Goal: Information Seeking & Learning: Learn about a topic

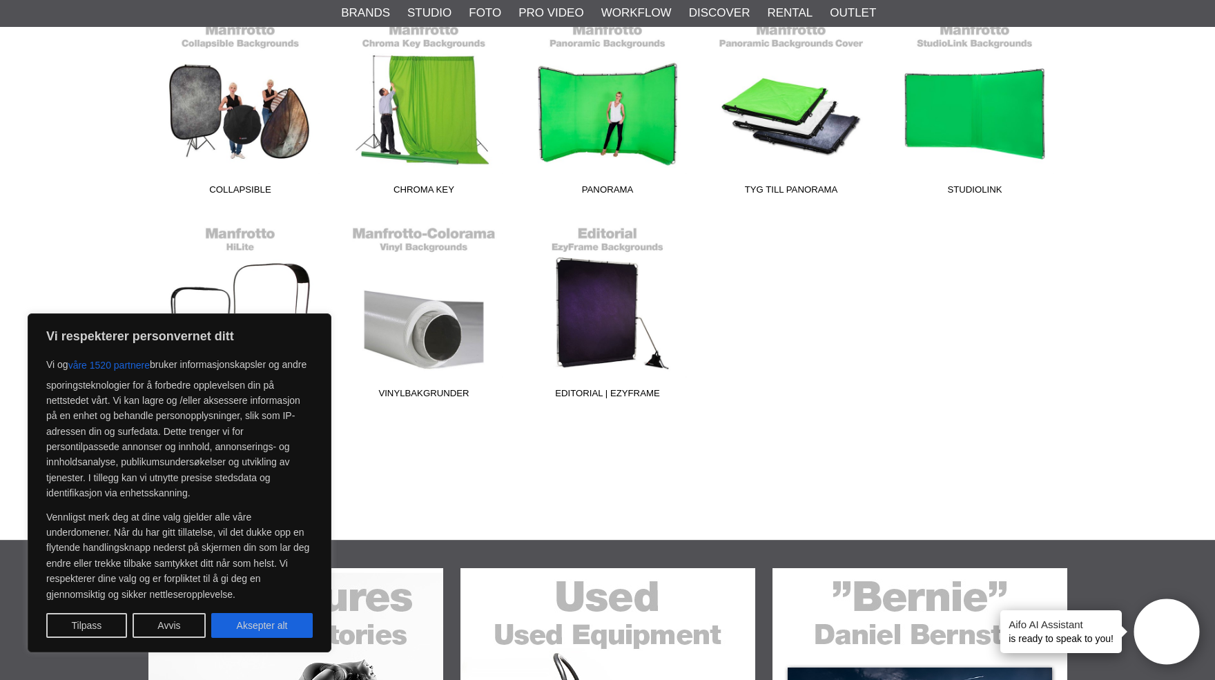
scroll to position [451, 0]
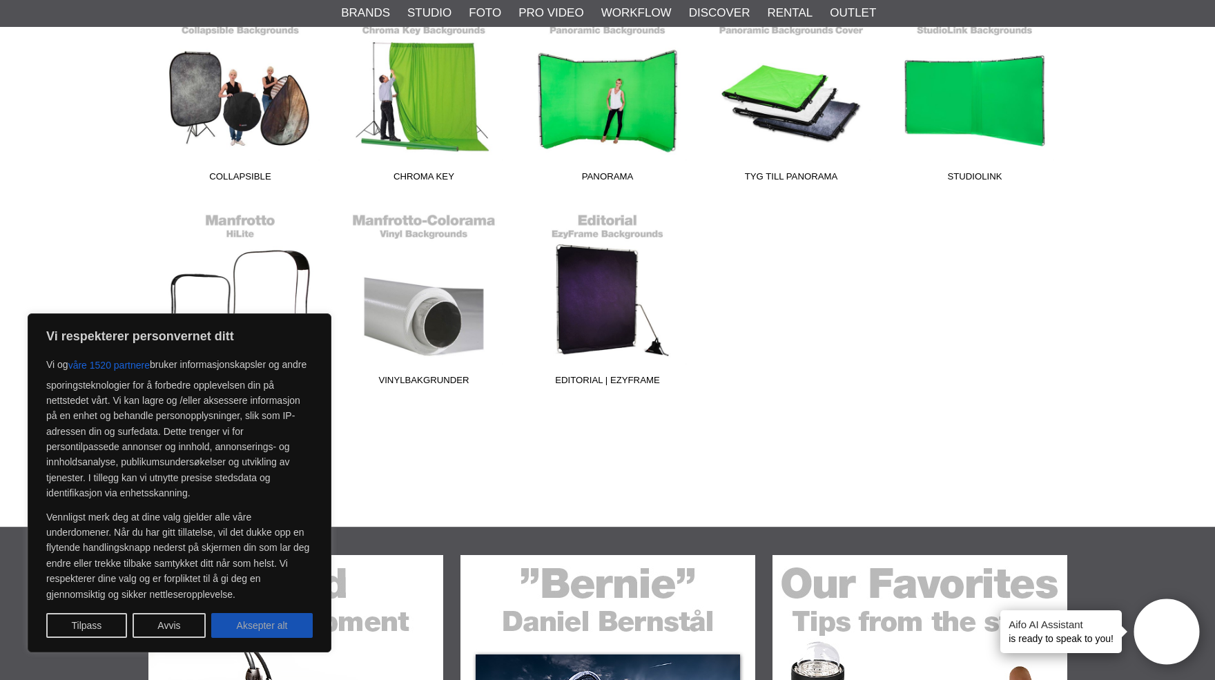
click at [275, 628] on button "Aksepter alt" at bounding box center [261, 625] width 101 height 25
checkbox input "true"
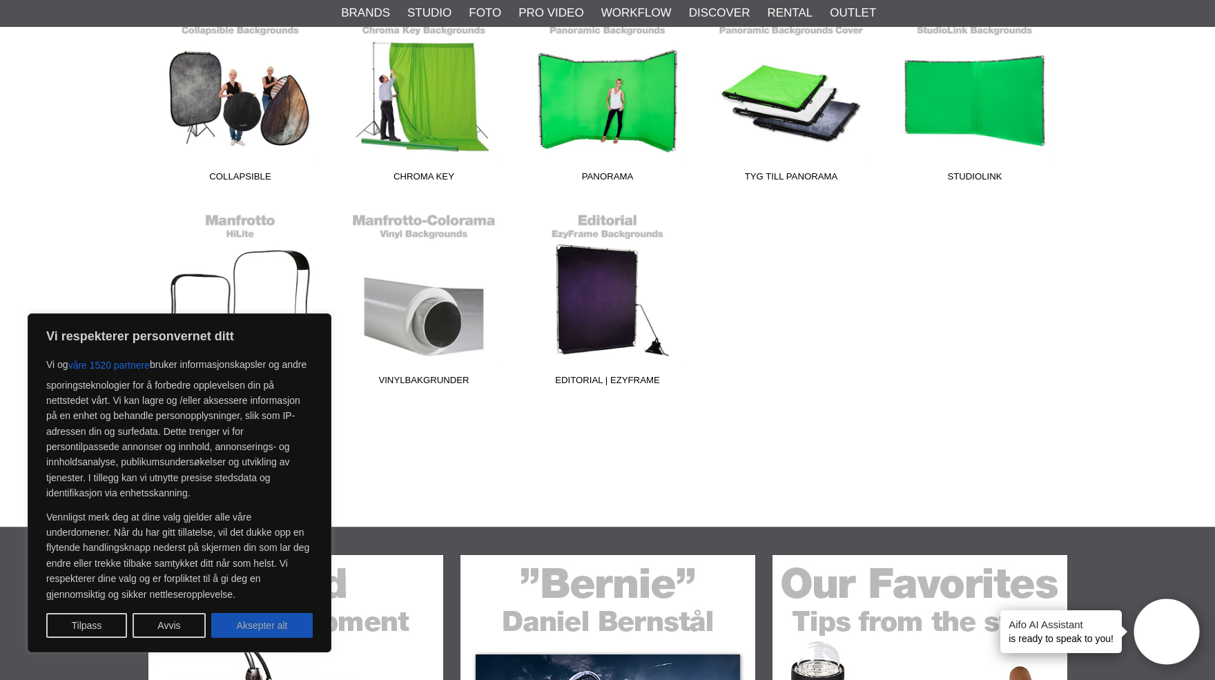
checkbox input "true"
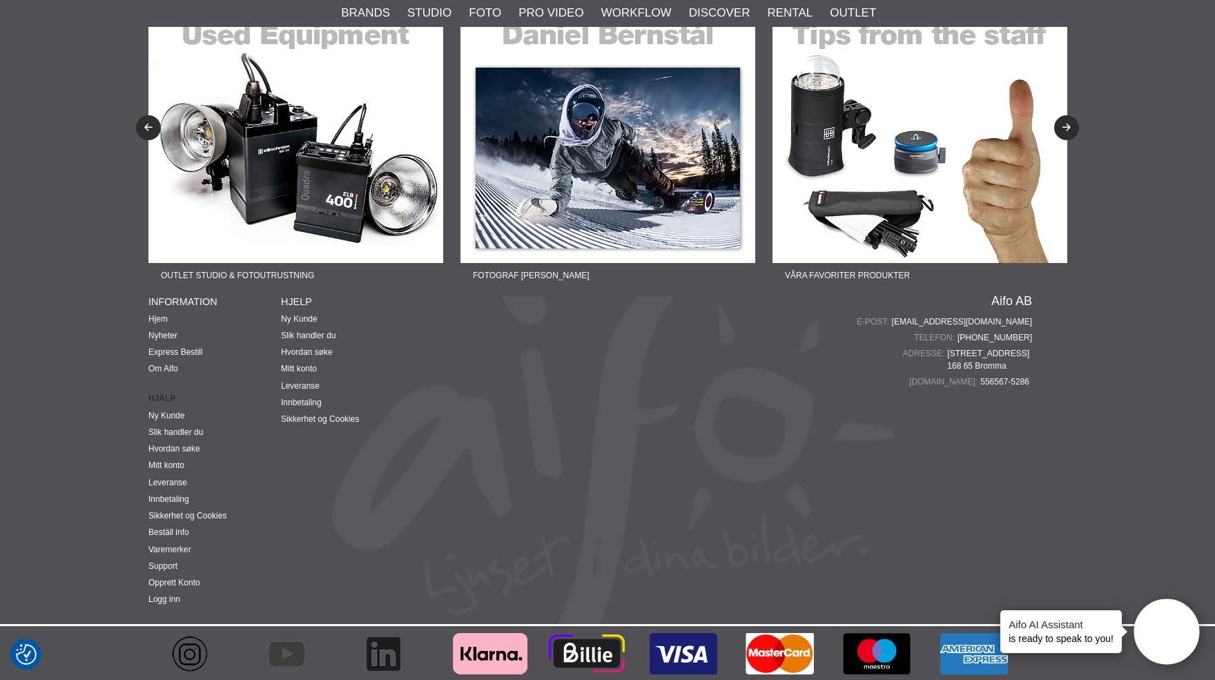
scroll to position [522, 0]
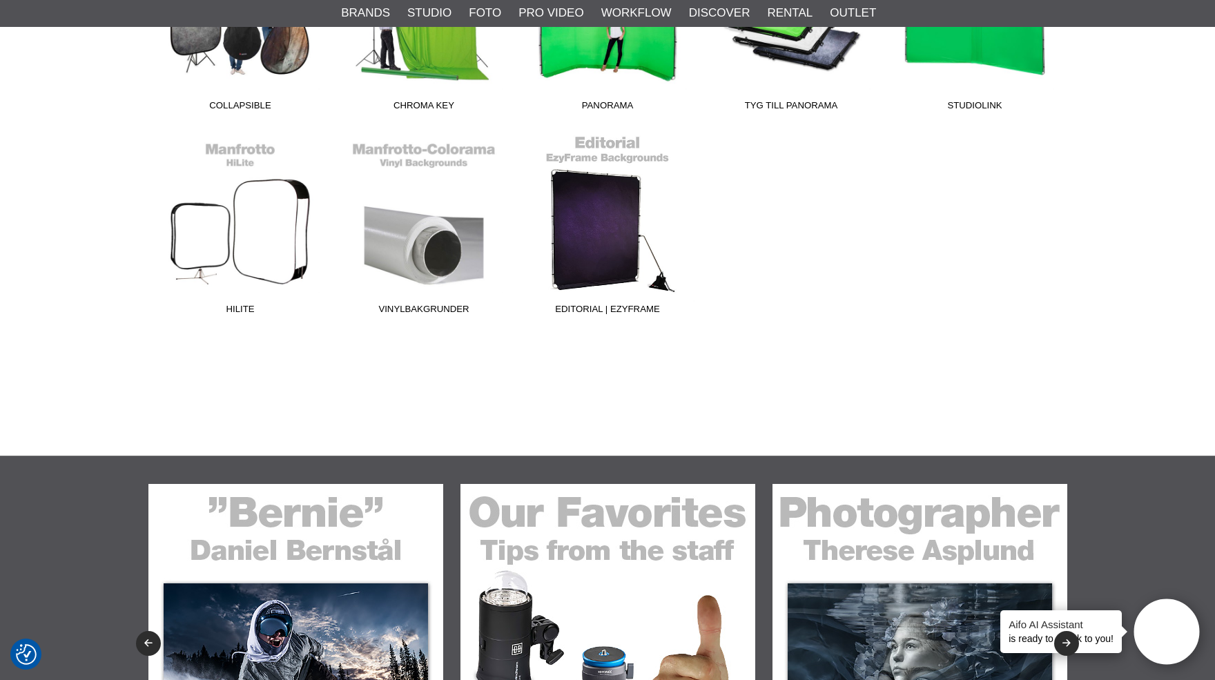
click at [592, 239] on link "Editorial | EzyFrame" at bounding box center [608, 228] width 184 height 186
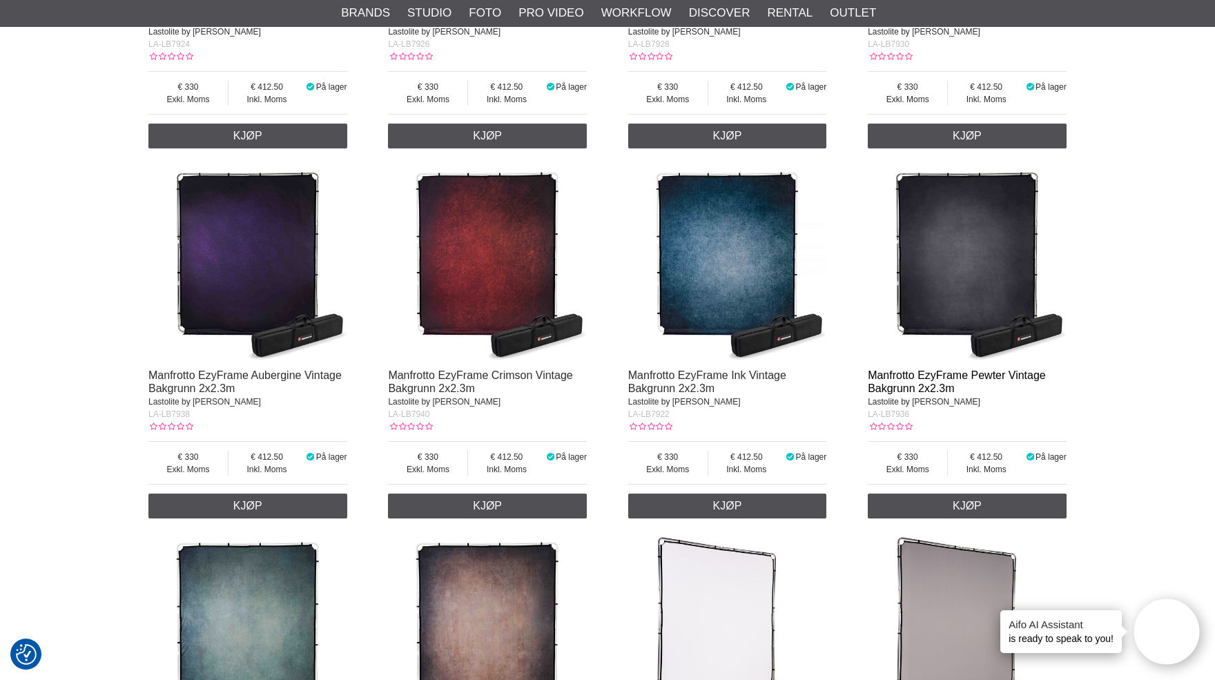
scroll to position [789, 0]
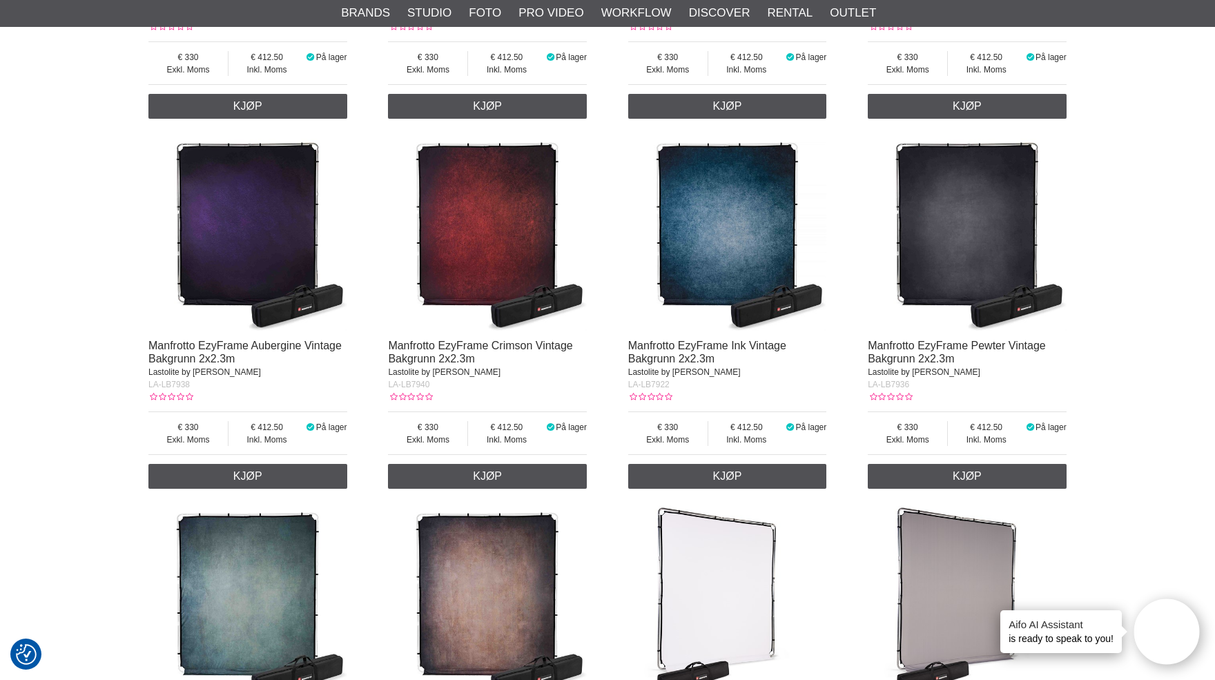
click at [963, 246] on img at bounding box center [967, 232] width 199 height 199
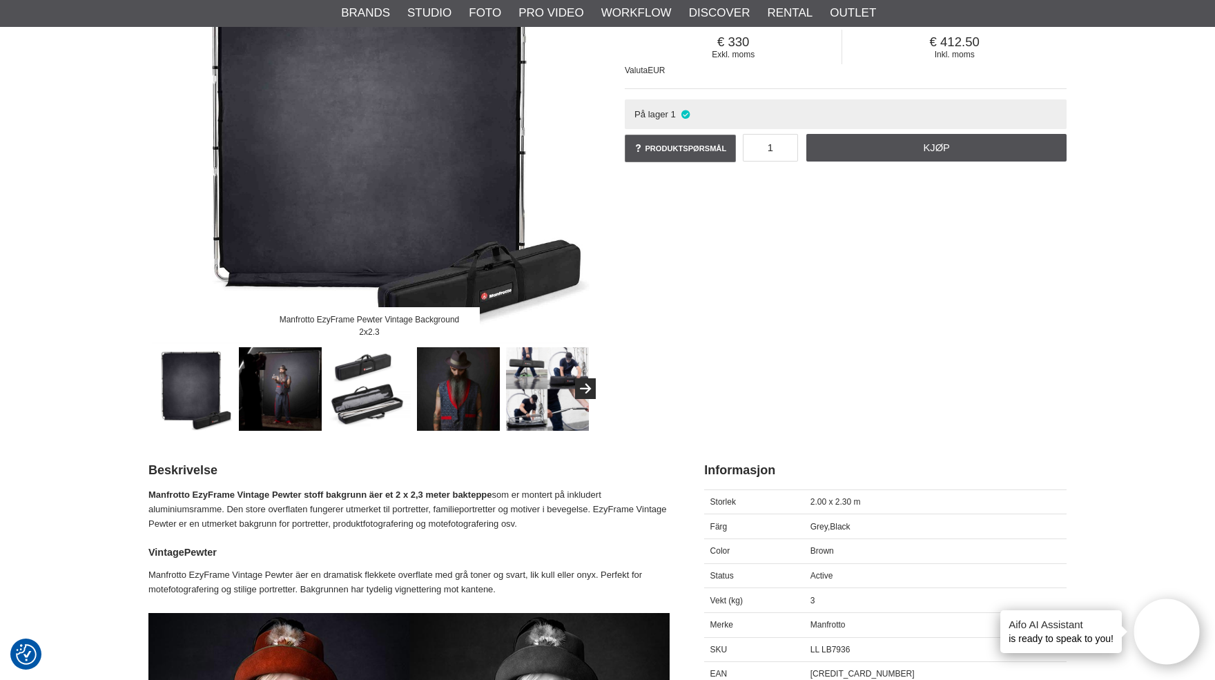
scroll to position [237, 0]
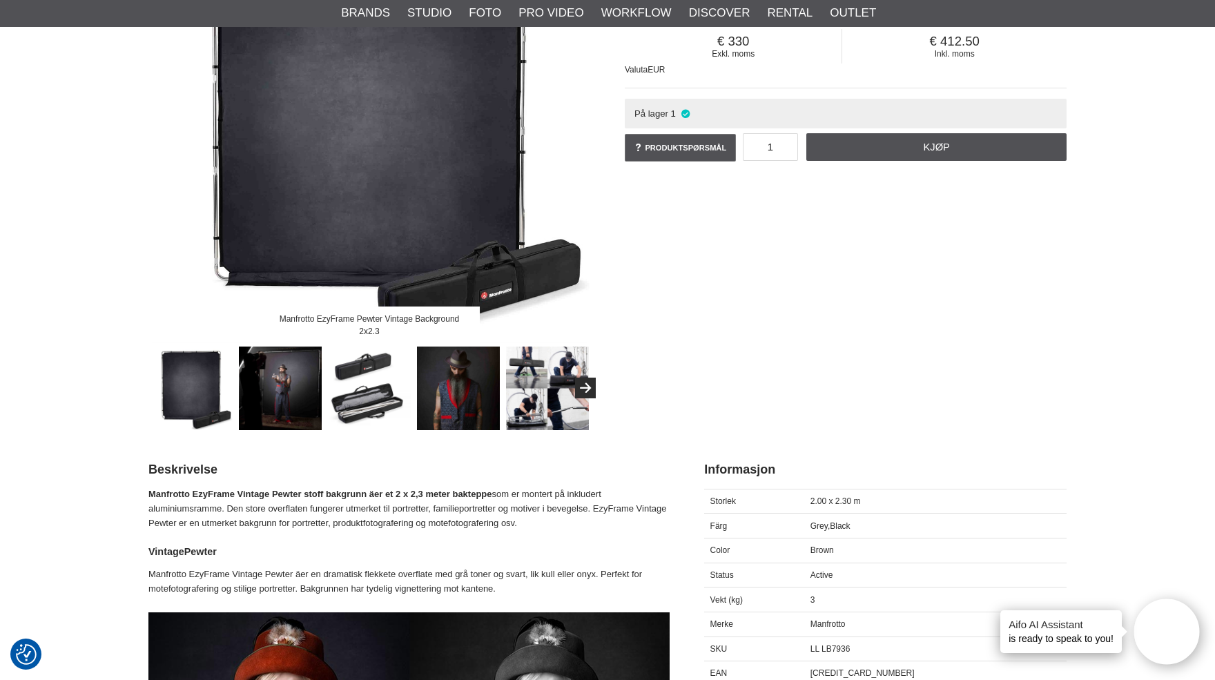
click at [273, 388] on img at bounding box center [281, 388] width 84 height 84
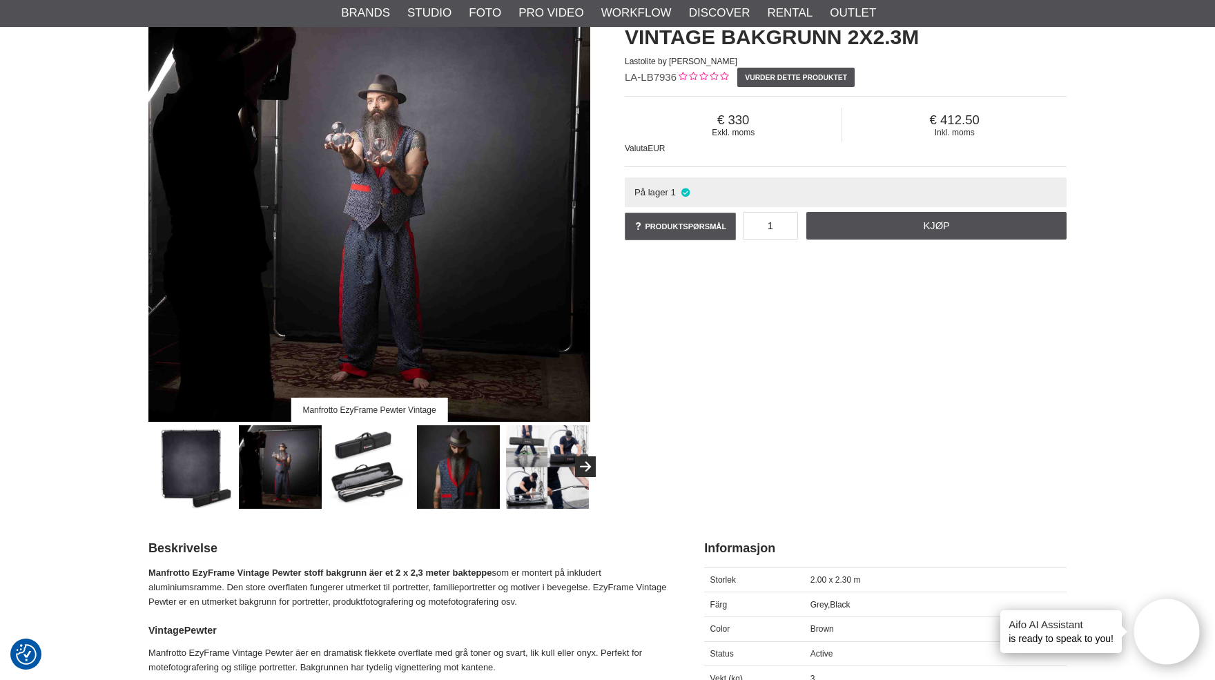
scroll to position [264, 0]
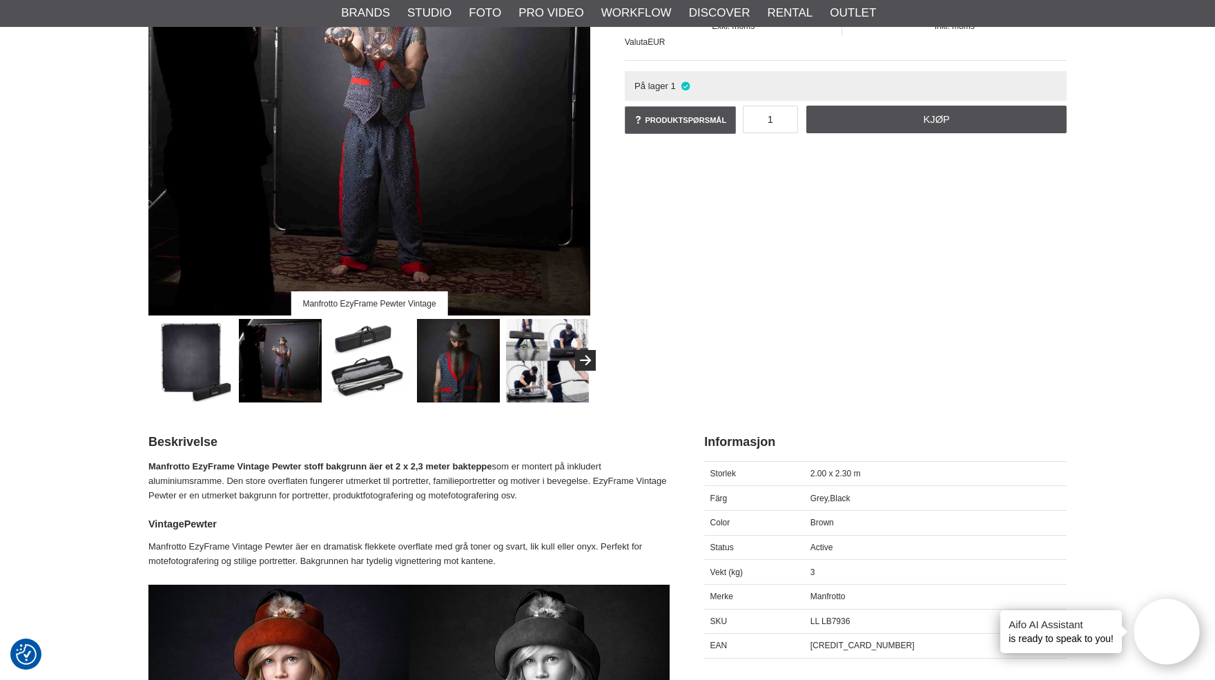
click at [362, 368] on img at bounding box center [370, 361] width 84 height 84
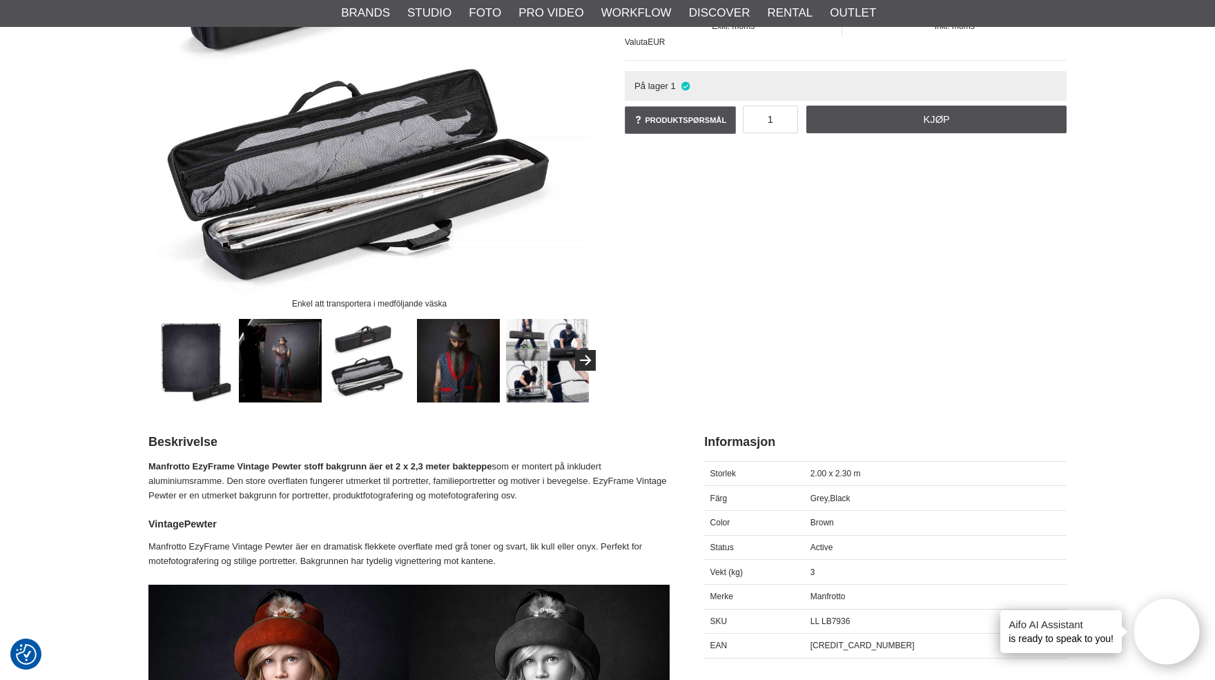
click at [532, 369] on img at bounding box center [548, 361] width 84 height 84
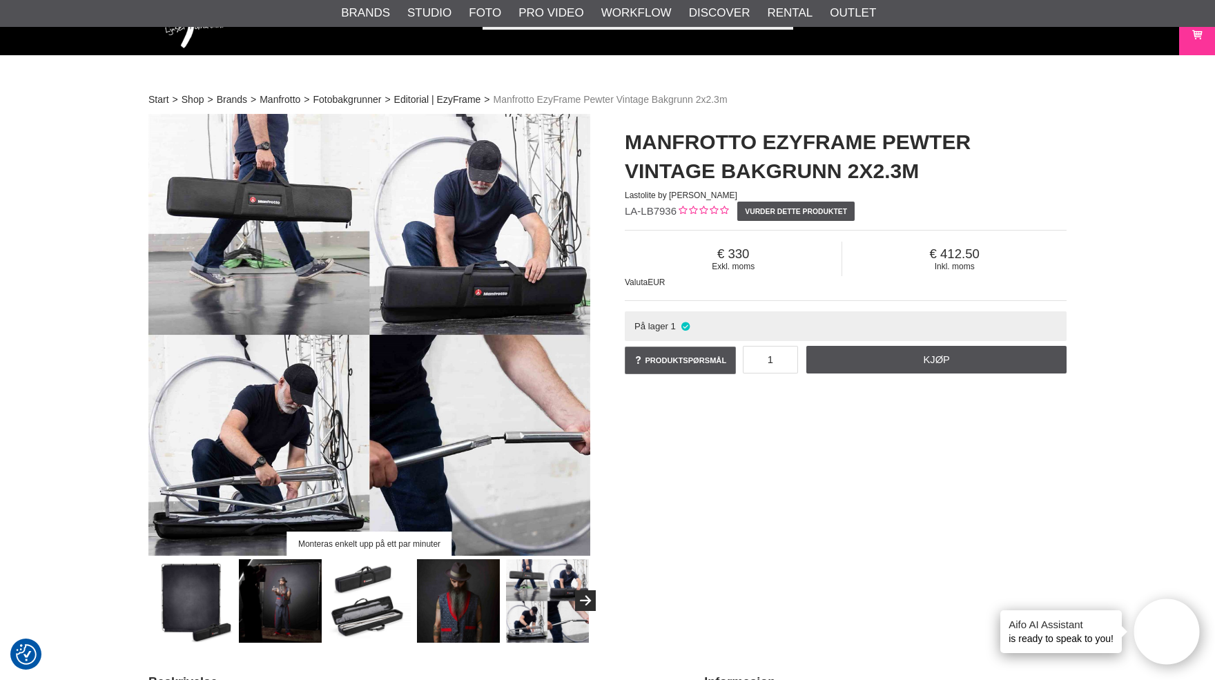
scroll to position [0, 0]
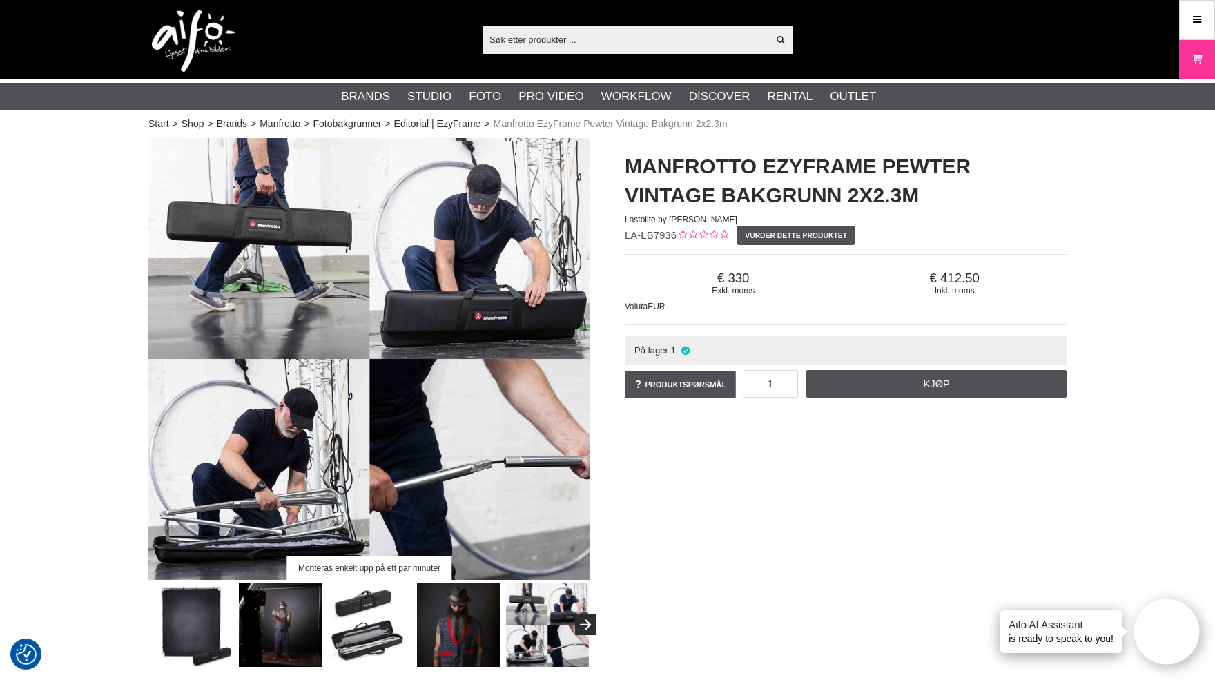
click at [186, 613] on img at bounding box center [192, 625] width 84 height 84
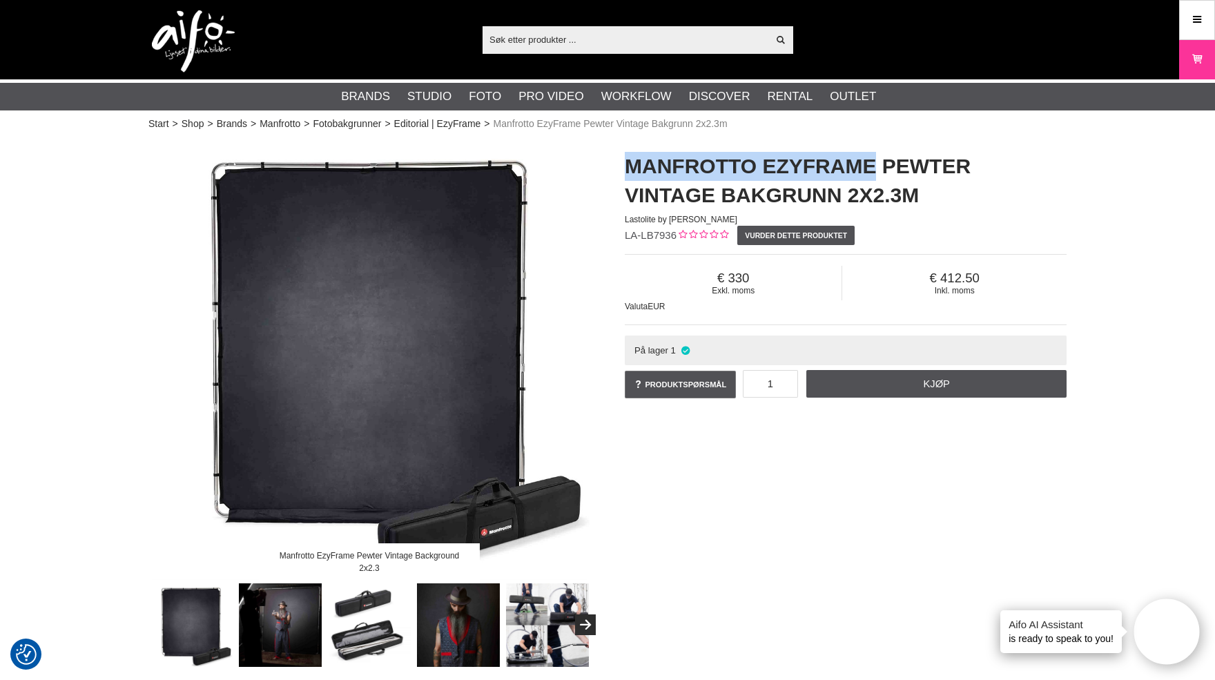
drag, startPoint x: 629, startPoint y: 169, endPoint x: 869, endPoint y: 170, distance: 239.5
click at [869, 170] on h1 "Manfrotto EzyFrame Pewter Vintage Bakgrunn 2x2.3m" at bounding box center [846, 181] width 442 height 58
copy h1 "Manfrotto EzyFrame"
